Goal: Transaction & Acquisition: Purchase product/service

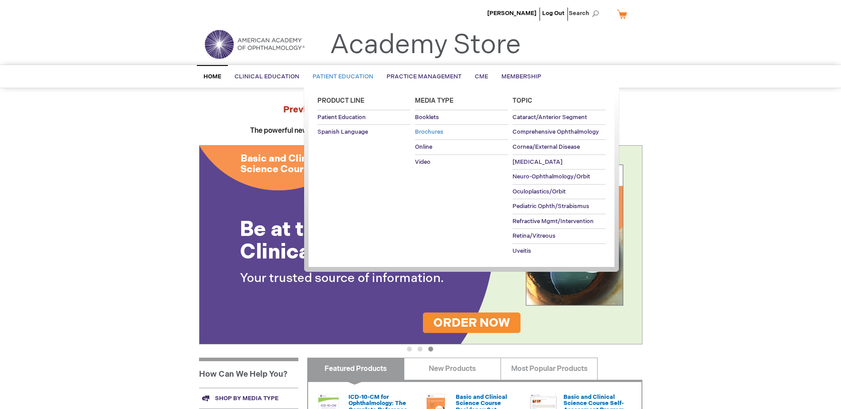
click at [428, 134] on span "Brochures" at bounding box center [429, 132] width 28 height 7
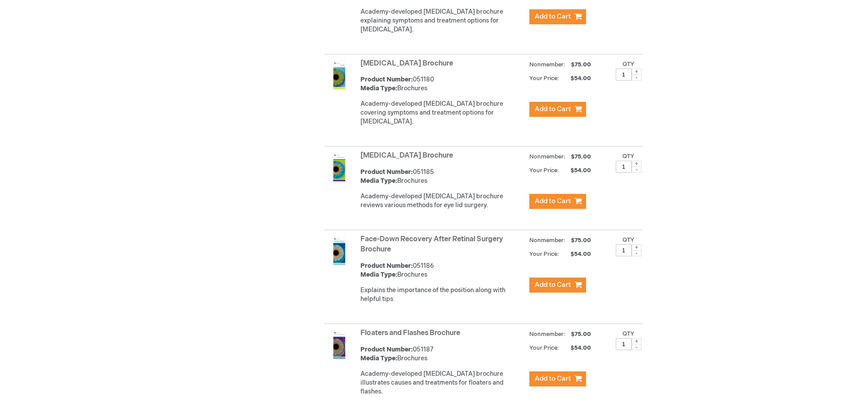
scroll to position [1285, 0]
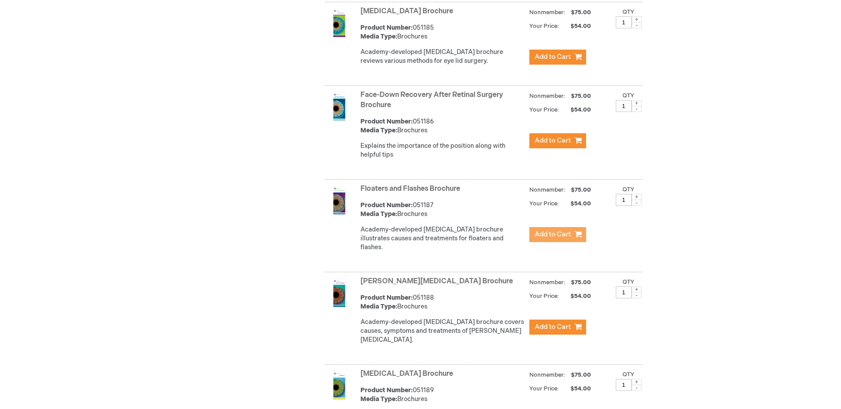
click at [553, 237] on span "Add to Cart" at bounding box center [552, 234] width 36 height 8
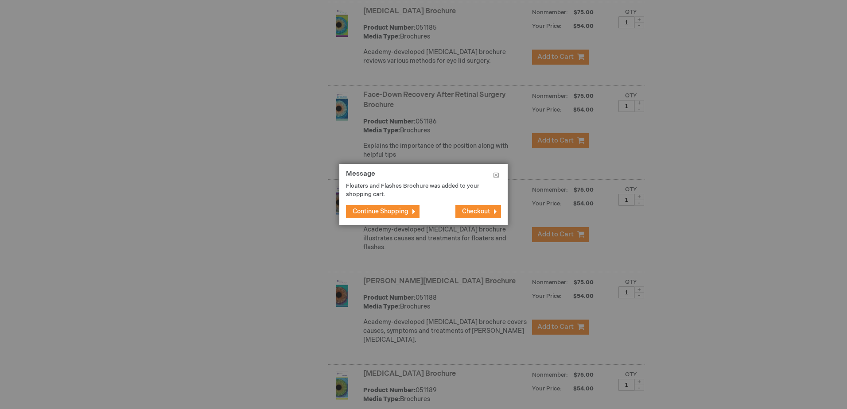
click at [397, 210] on span "Continue Shopping" at bounding box center [381, 212] width 56 height 8
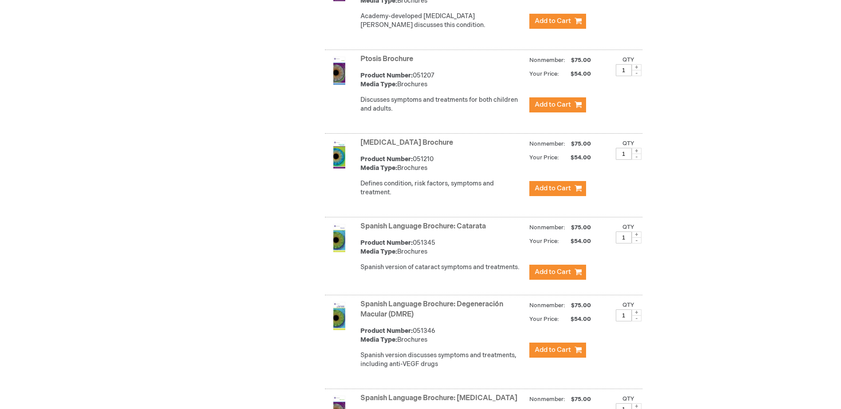
scroll to position [2804, 0]
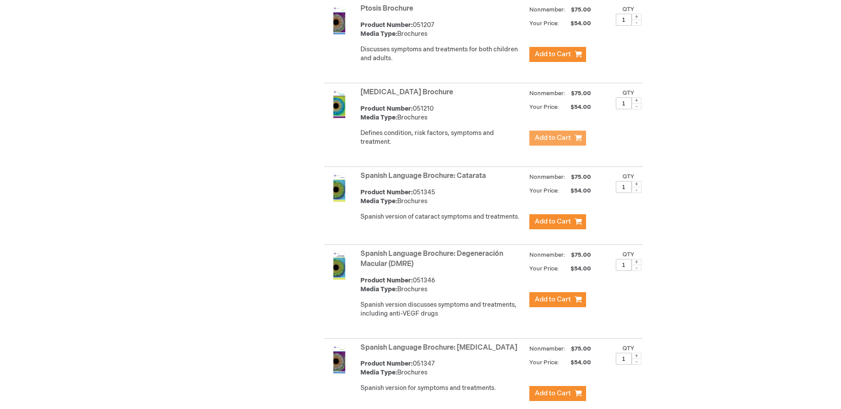
click at [545, 134] on span "Add to Cart" at bounding box center [552, 138] width 36 height 8
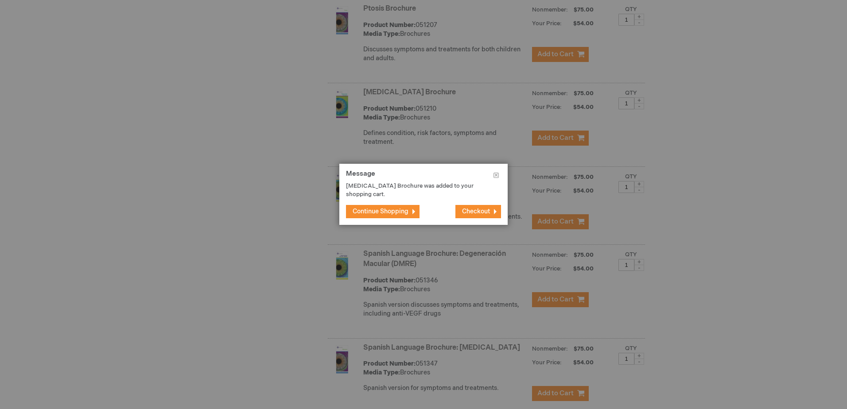
click at [401, 211] on span "Continue Shopping" at bounding box center [381, 212] width 56 height 8
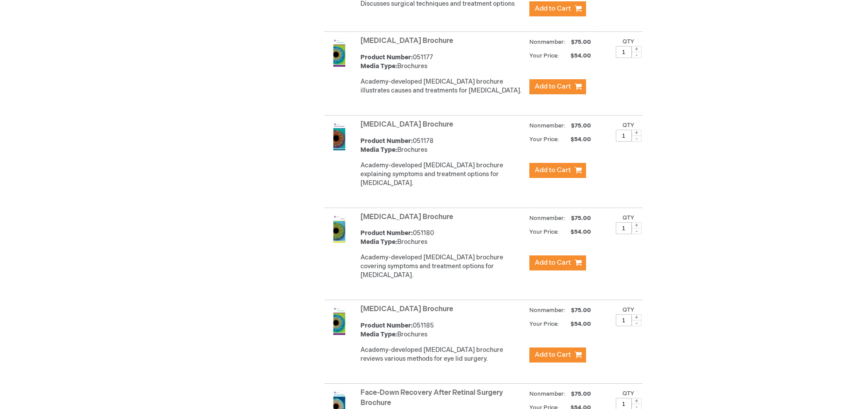
scroll to position [942, 0]
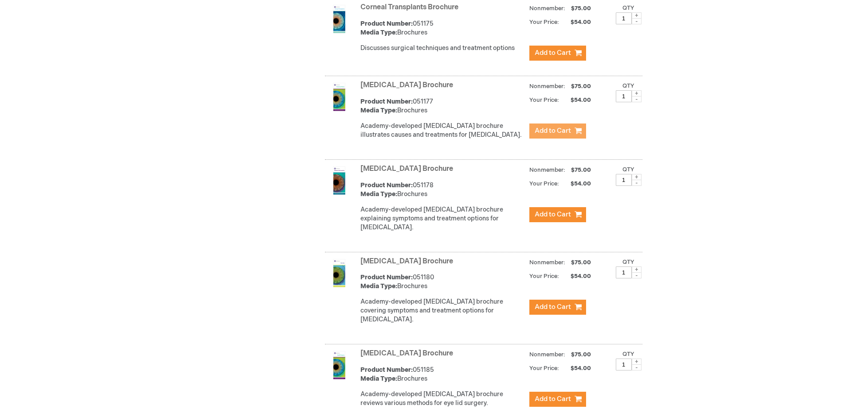
click at [537, 135] on span "Add to Cart" at bounding box center [552, 131] width 36 height 8
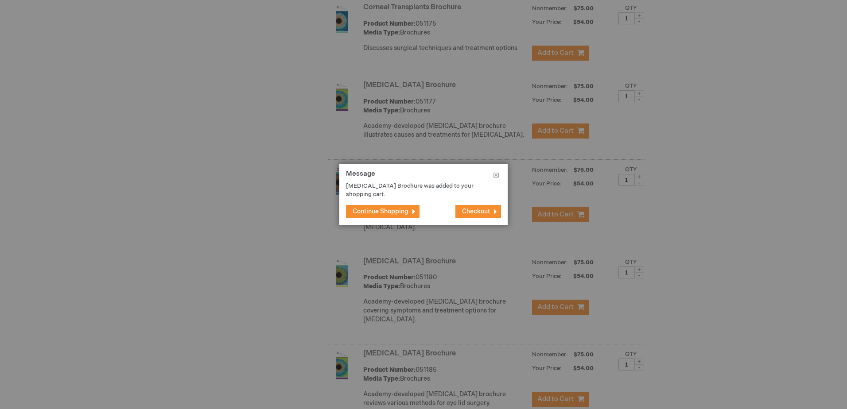
click at [398, 210] on span "Continue Shopping" at bounding box center [381, 212] width 56 height 8
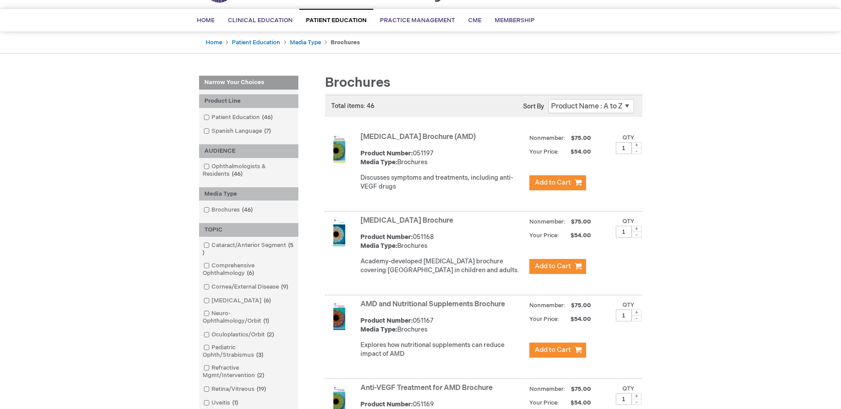
scroll to position [0, 0]
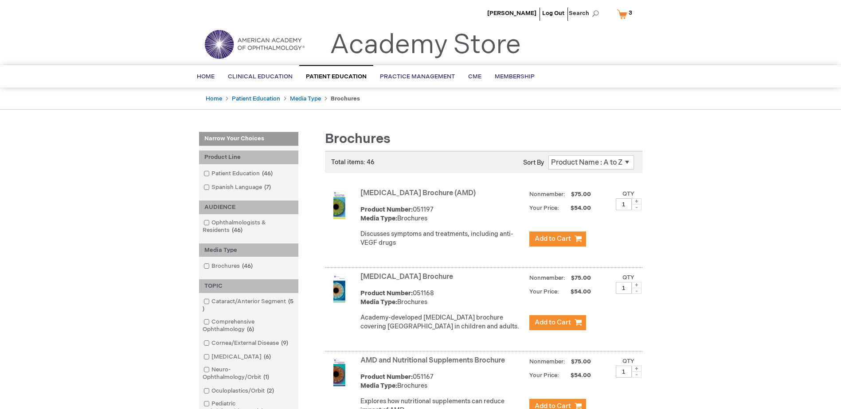
click at [619, 16] on link "My Cart 3 3 items" at bounding box center [626, 14] width 23 height 16
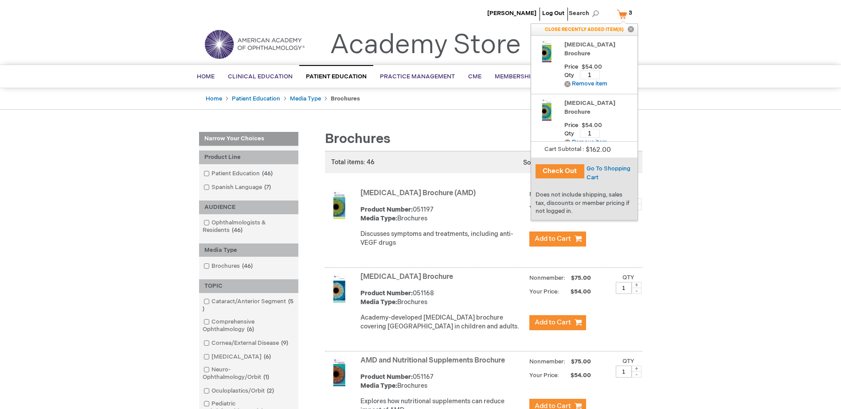
click at [565, 169] on button "Check Out" at bounding box center [559, 171] width 49 height 14
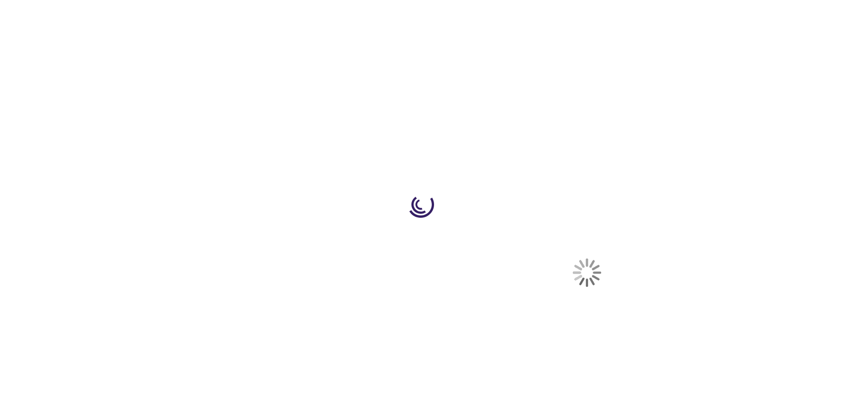
select select "US"
select select "23"
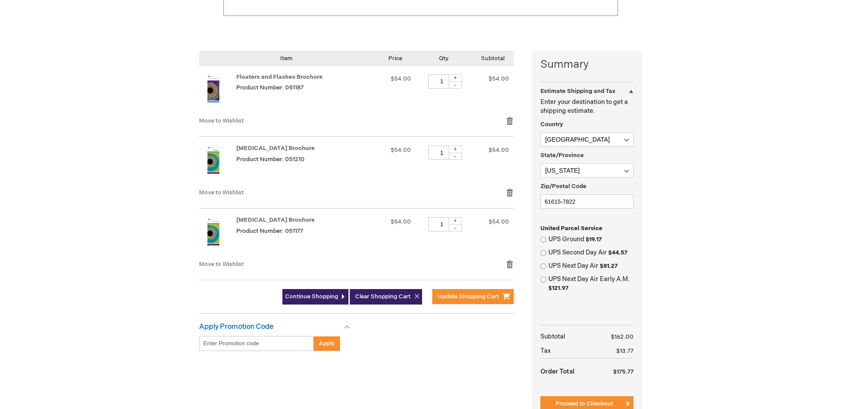
scroll to position [310, 0]
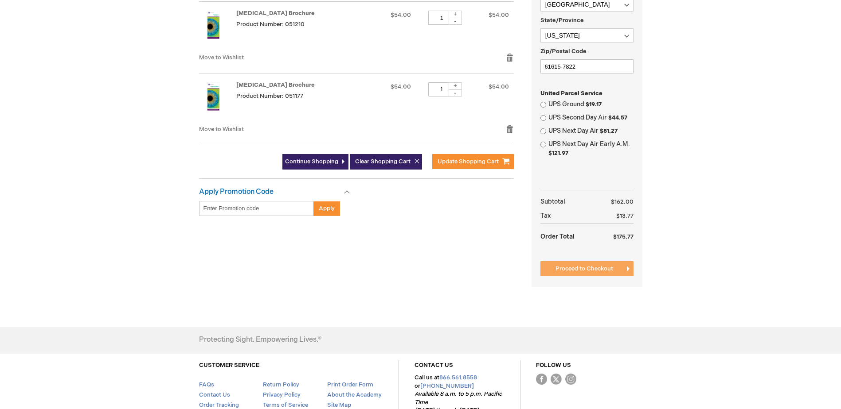
click at [568, 263] on button "Proceed to Checkout" at bounding box center [586, 268] width 93 height 15
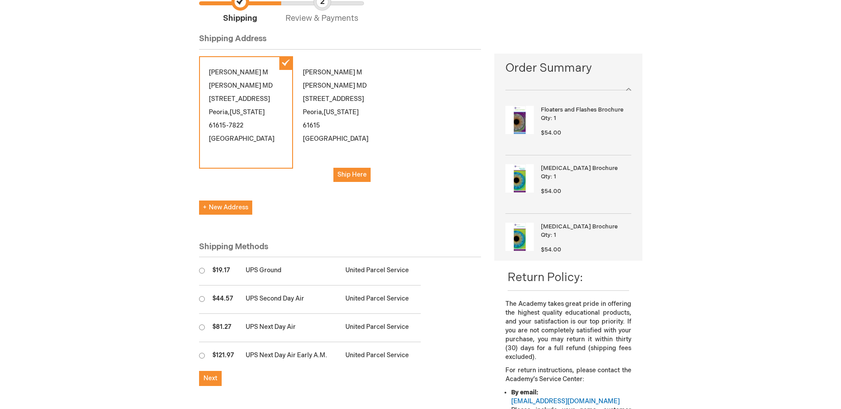
scroll to position [89, 0]
click at [227, 203] on span "New Address" at bounding box center [225, 207] width 45 height 8
select select "US"
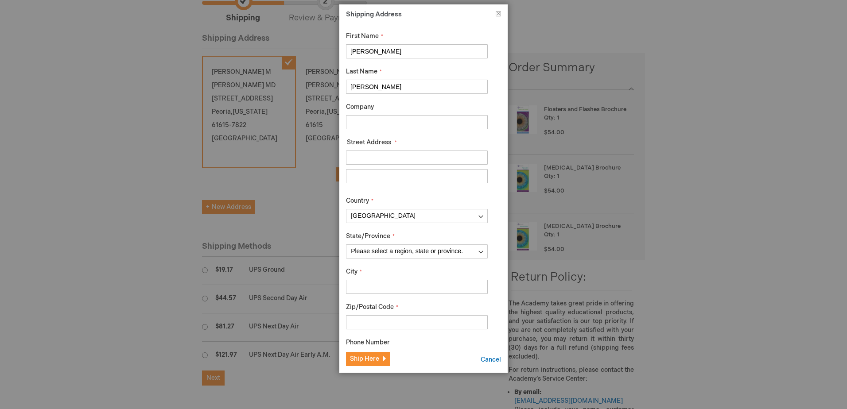
drag, startPoint x: 379, startPoint y: 54, endPoint x: 311, endPoint y: 52, distance: 68.3
type input "Josh"
type input "Urban"
type input "Illinois Eye Center"
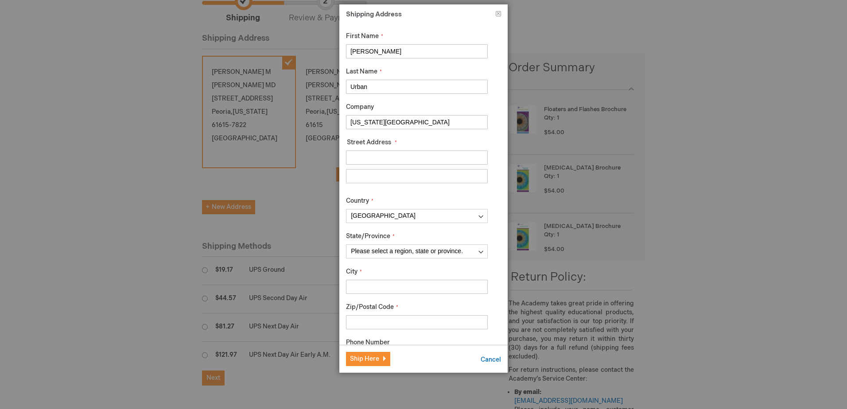
type input "8921 North Wood Sage Road"
select select "23"
type input "Peoria"
type input "61615"
type input "Urban"
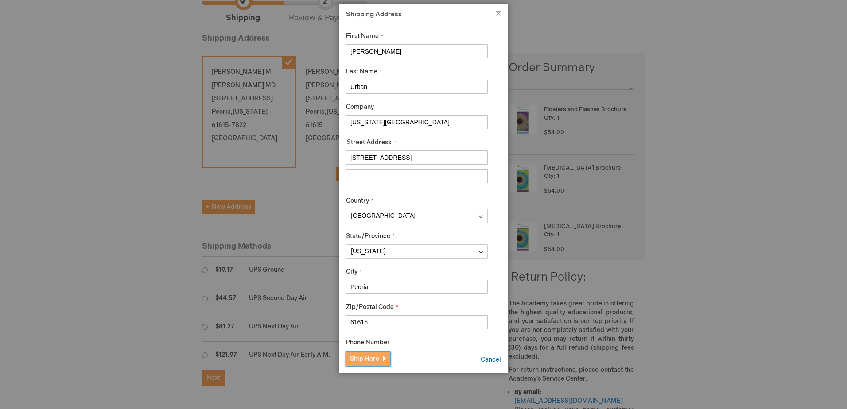
click at [376, 358] on span "Ship Here" at bounding box center [364, 359] width 29 height 8
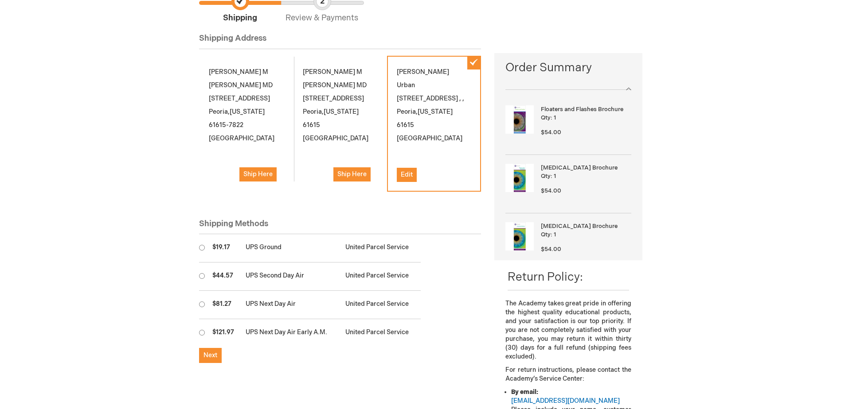
click at [200, 245] on input "radio" at bounding box center [202, 248] width 6 height 6
radio input "true"
click at [205, 352] on span "Next" at bounding box center [210, 356] width 14 height 8
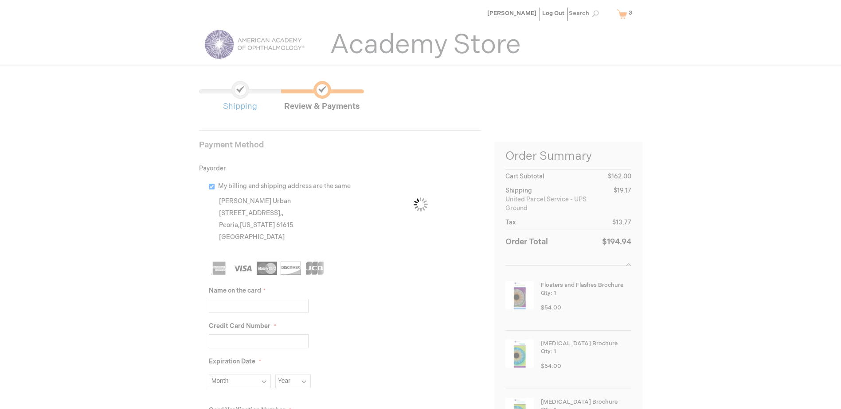
click at [229, 309] on div "Please wait..." at bounding box center [420, 204] width 841 height 409
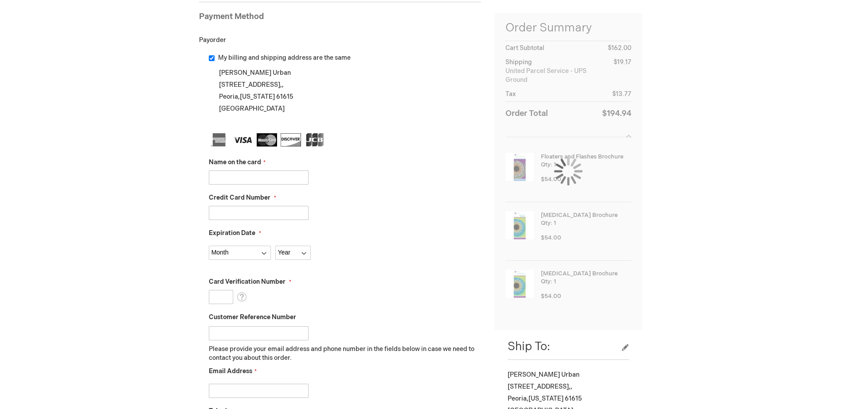
scroll to position [133, 0]
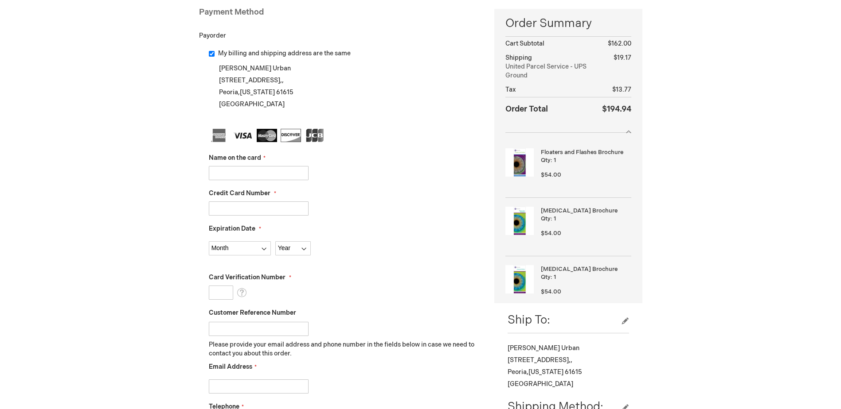
click at [240, 171] on input "Name on the card" at bounding box center [259, 173] width 100 height 14
type input "Joshua Urban"
click at [246, 209] on input "Credit Card Number" at bounding box center [259, 209] width 100 height 14
type input "4865481000025575"
click at [260, 250] on select "Month 01 - January 02 - February 03 - March 04 - April 05 - May 06 - June 07 - …" at bounding box center [240, 248] width 62 height 14
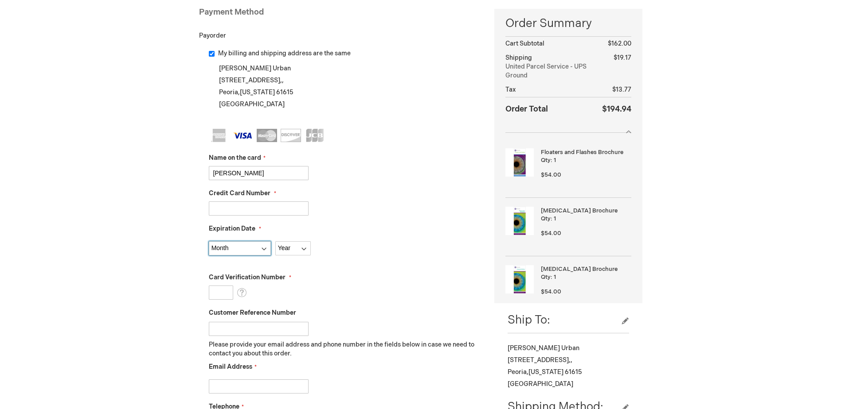
select select "6"
click at [209, 241] on select "Month 01 - January 02 - February 03 - March 04 - April 05 - May 06 - June 07 - …" at bounding box center [240, 248] width 62 height 14
click at [287, 247] on select "Year 2025 2026 2027 2028 2029 2030 2031 2032 2033 2034 2035" at bounding box center [292, 248] width 35 height 14
select select "2029"
click at [275, 241] on select "Year 2025 2026 2027 2028 2029 2030 2031 2032 2033 2034 2035" at bounding box center [292, 248] width 35 height 14
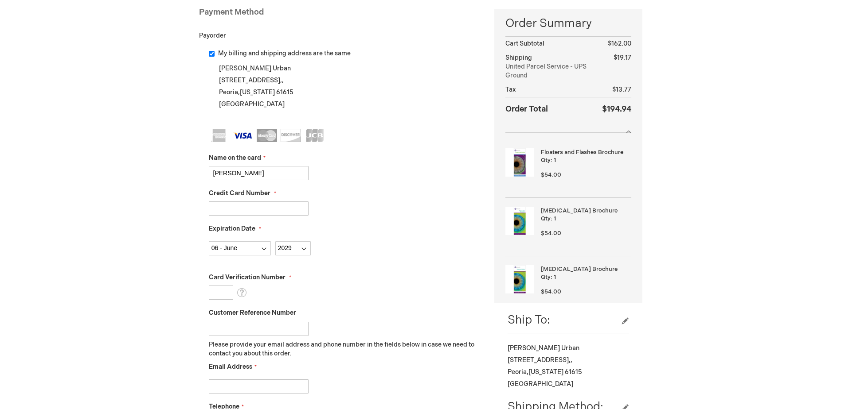
click at [216, 292] on input "Card Verification Number" at bounding box center [221, 293] width 24 height 14
type input "355"
click at [240, 327] on input "Customer Reference Number" at bounding box center [259, 329] width 100 height 14
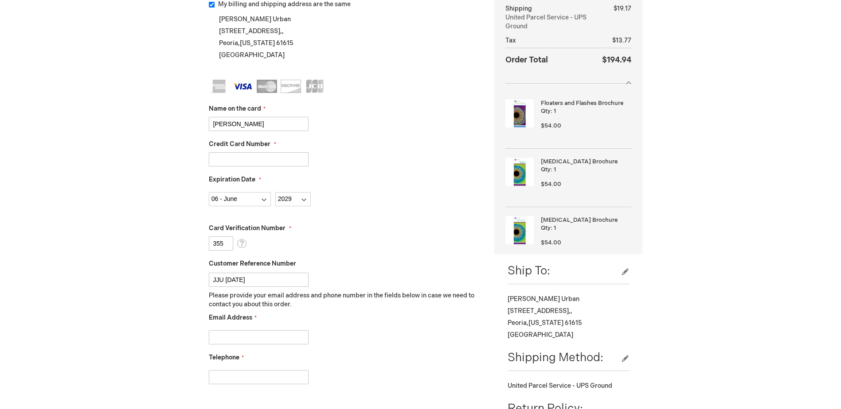
scroll to position [222, 0]
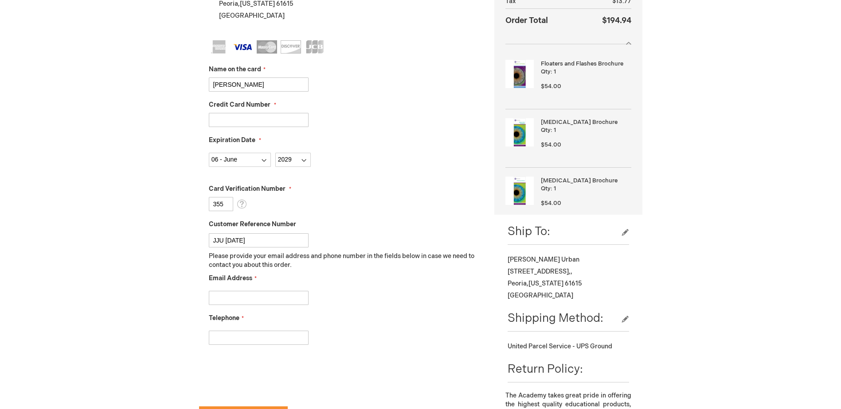
type input "JJU 9.25.25"
click at [241, 299] on input "Email Address" at bounding box center [259, 298] width 100 height 14
type input "jurban@illinoiseyecenter.com"
type input "3092433852"
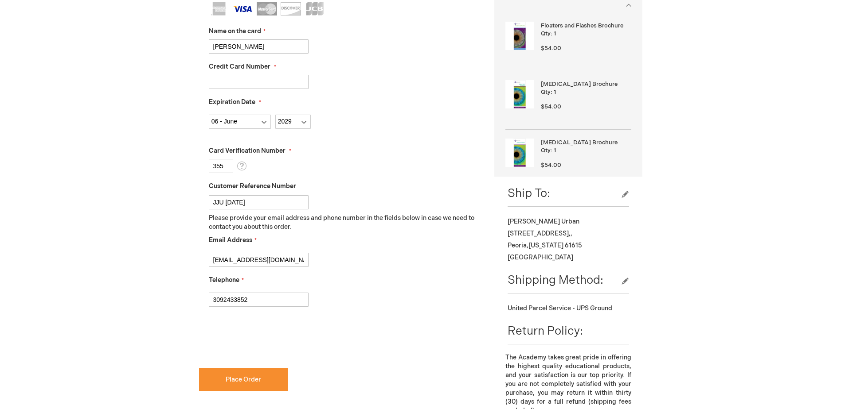
scroll to position [354, 0]
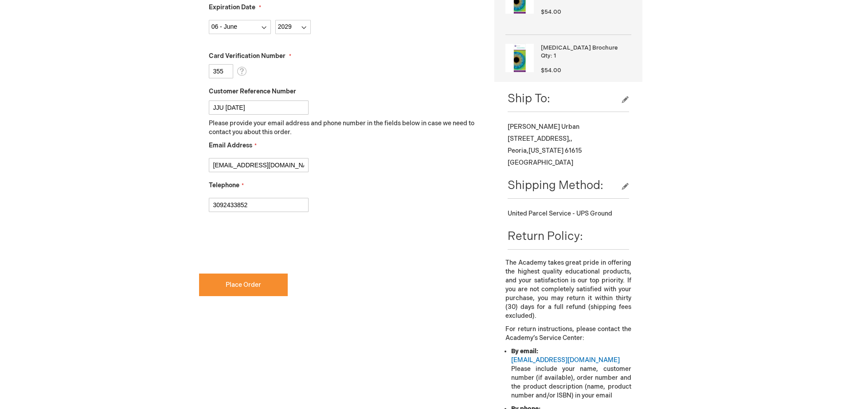
checkbox input "true"
click at [212, 287] on button "Place Order" at bounding box center [243, 285] width 89 height 23
